Goal: Task Accomplishment & Management: Use online tool/utility

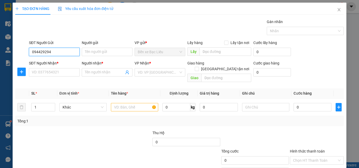
type input "0944292944"
click at [56, 60] on div "0944292944 - thành" at bounding box center [54, 63] width 44 height 6
type input "thành"
type input "0944292944"
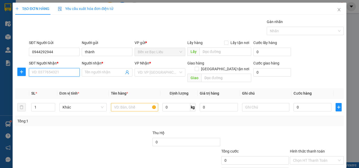
click at [67, 69] on input "SĐT Người Nhận *" at bounding box center [54, 72] width 51 height 8
click at [66, 91] on div "0939884315 - thuý" at bounding box center [54, 92] width 44 height 6
type input "0939884315"
type input "thuý"
click at [124, 103] on input "text" at bounding box center [134, 107] width 47 height 8
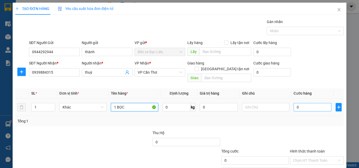
type input "1 BỌC"
click at [306, 103] on input "0" at bounding box center [312, 107] width 38 height 8
type input "3"
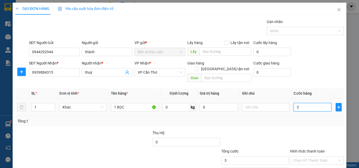
type input "30"
type input "30.000"
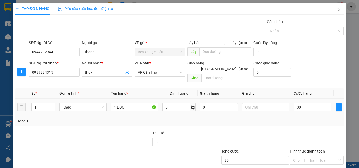
type input "30.000"
click at [317, 111] on div "SL * Đơn vị tính * Tên hàng * Định lượng Giá trị hàng Ghi chú Cước hàng 1 Khác …" at bounding box center [179, 108] width 328 height 38
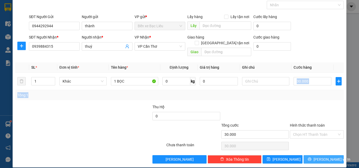
click at [317, 157] on span "[PERSON_NAME] và In" at bounding box center [331, 160] width 37 height 6
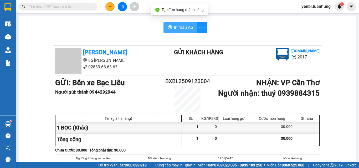
click at [177, 27] on span "In mẫu A5" at bounding box center [183, 27] width 19 height 7
click at [273, 29] on div "In mẫu A5" at bounding box center [187, 27] width 325 height 11
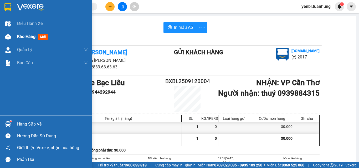
click at [17, 39] on div "Kho hàng mới" at bounding box center [46, 36] width 92 height 13
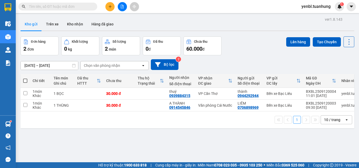
click at [262, 41] on div "Đơn hàng 2 đơn Khối lượng 0 kg Số lượng 2 món Đã thu 0 đ Chưa thu 60.000 đ Lên …" at bounding box center [187, 46] width 334 height 19
